Goal: Find specific page/section: Find specific page/section

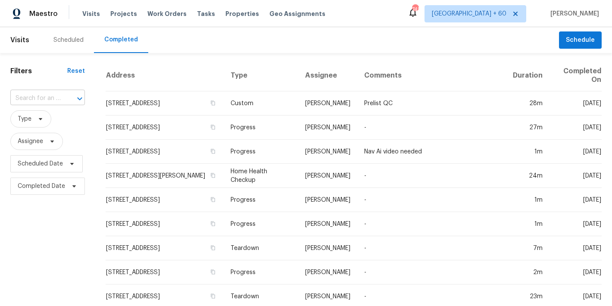
click at [53, 99] on input "text" at bounding box center [35, 98] width 50 height 13
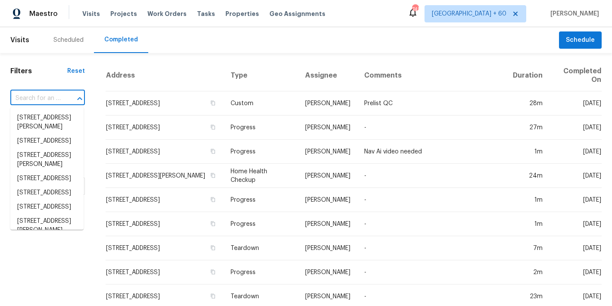
paste input "[STREET_ADDRESS][PERSON_NAME]"
type input "[STREET_ADDRESS][PERSON_NAME]"
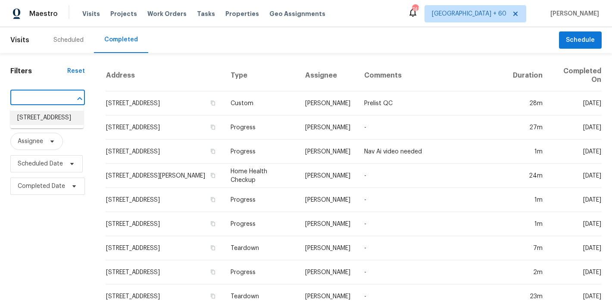
click at [43, 125] on li "[STREET_ADDRESS]" at bounding box center [46, 118] width 73 height 14
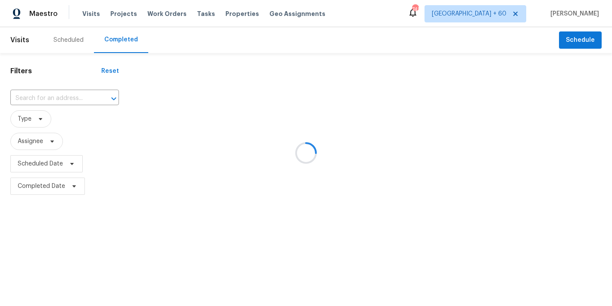
type input "[STREET_ADDRESS]"
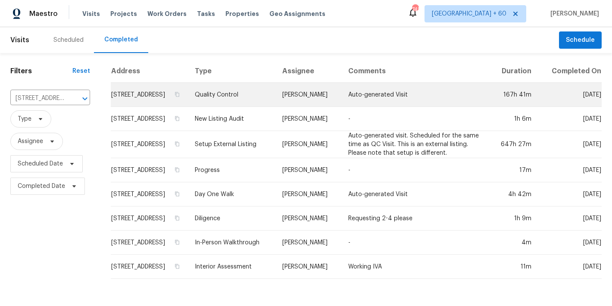
click at [125, 107] on td "[STREET_ADDRESS]" at bounding box center [149, 95] width 77 height 24
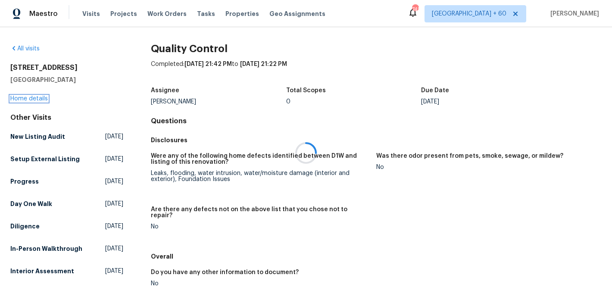
click at [26, 97] on link "Home details" at bounding box center [29, 99] width 38 height 6
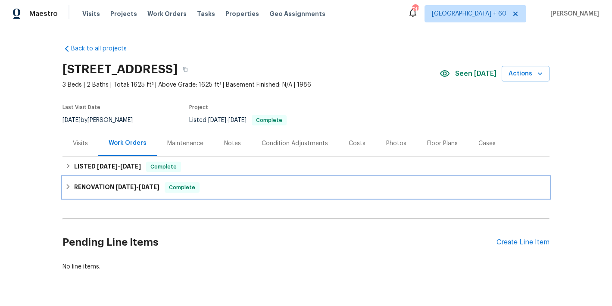
click at [138, 189] on span "[DATE] - [DATE]" at bounding box center [138, 187] width 44 height 6
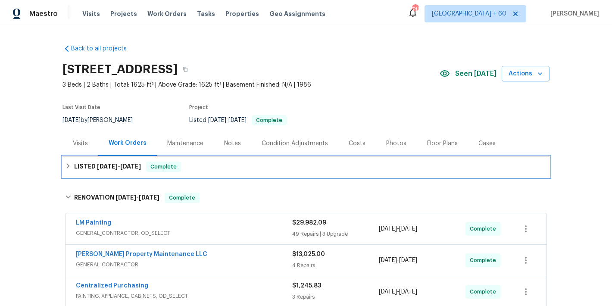
click at [127, 166] on span "[DATE]" at bounding box center [130, 166] width 21 height 6
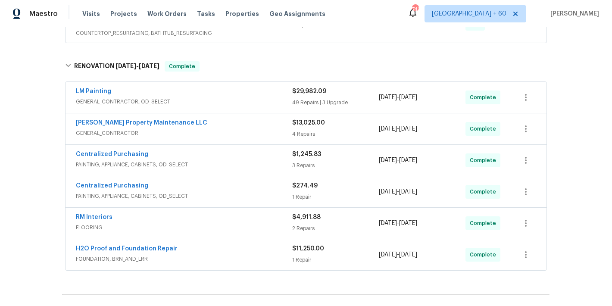
scroll to position [14, 0]
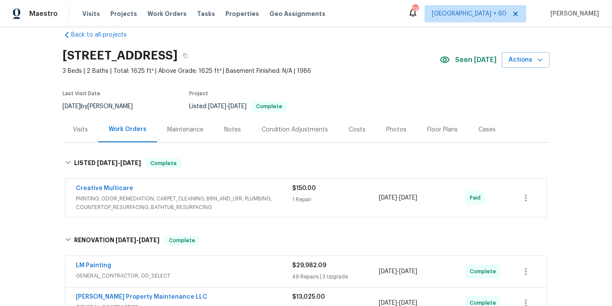
click at [73, 129] on div "Visits" at bounding box center [80, 129] width 15 height 9
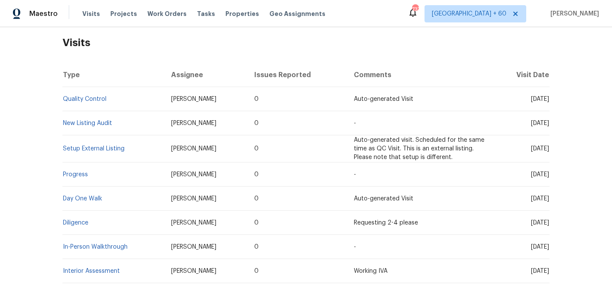
scroll to position [152, 0]
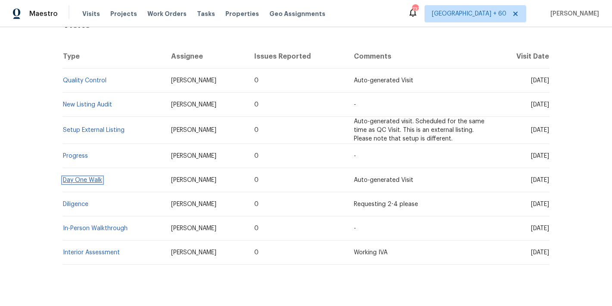
click at [82, 179] on link "Day One Walk" at bounding box center [82, 180] width 39 height 6
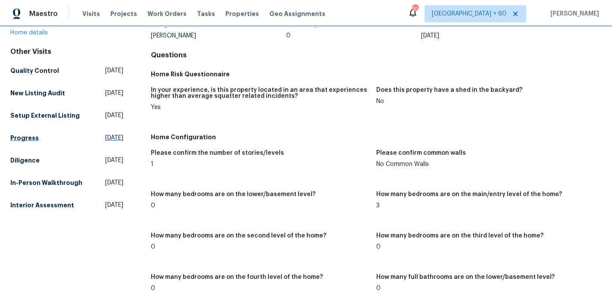
scroll to position [74, 0]
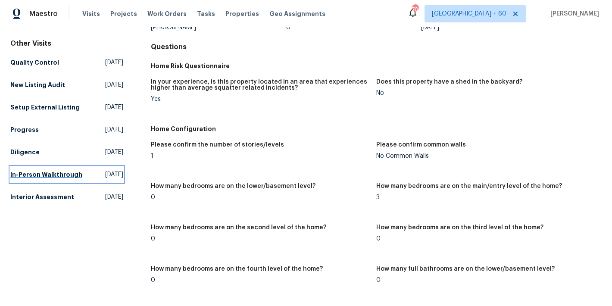
click at [24, 179] on h5 "In-Person Walkthrough" at bounding box center [46, 174] width 72 height 9
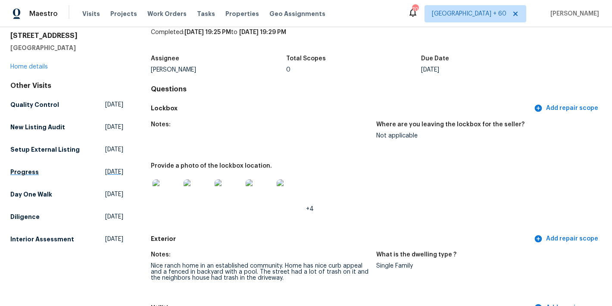
scroll to position [17, 0]
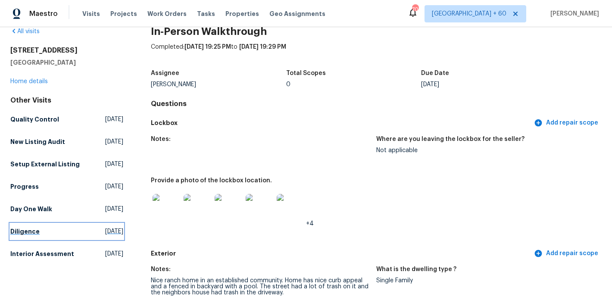
click at [29, 236] on h5 "Diligence" at bounding box center [24, 231] width 29 height 9
